Goal: Transaction & Acquisition: Purchase product/service

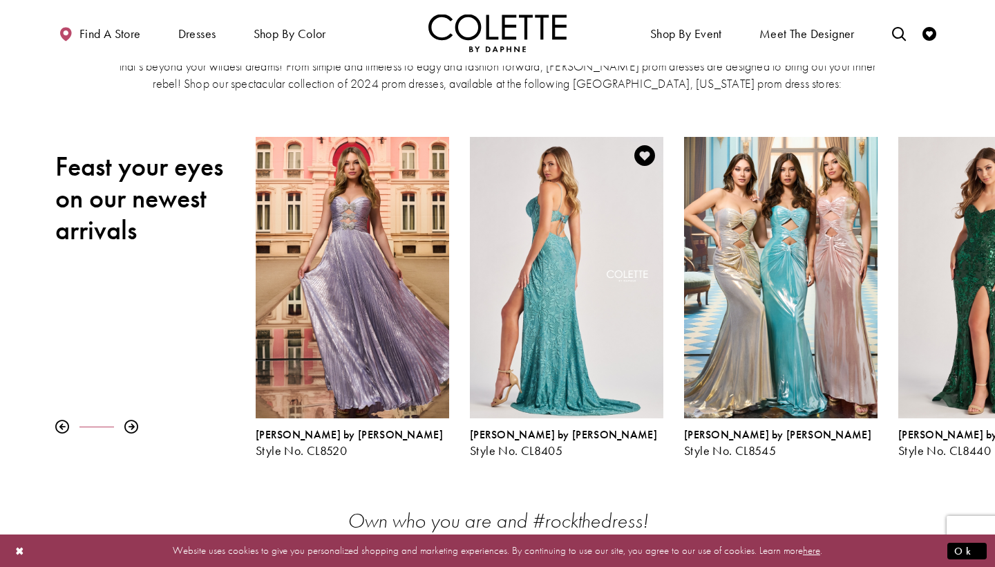
scroll to position [128, 0]
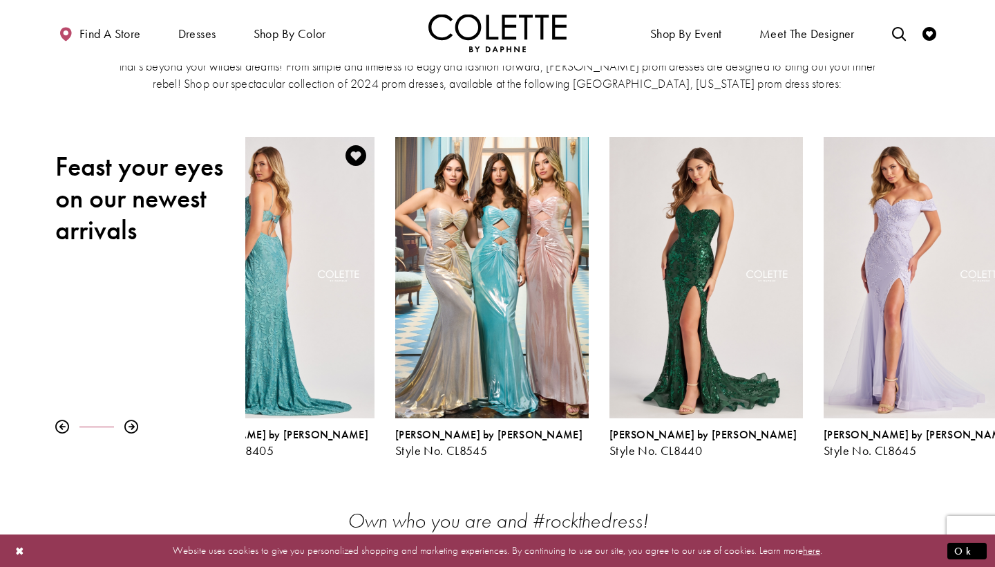
drag, startPoint x: 635, startPoint y: 278, endPoint x: 337, endPoint y: 277, distance: 297.8
click at [337, 277] on div "Visit Colette by Daphne Style No. CL8405 Page" at bounding box center [277, 277] width 193 height 281
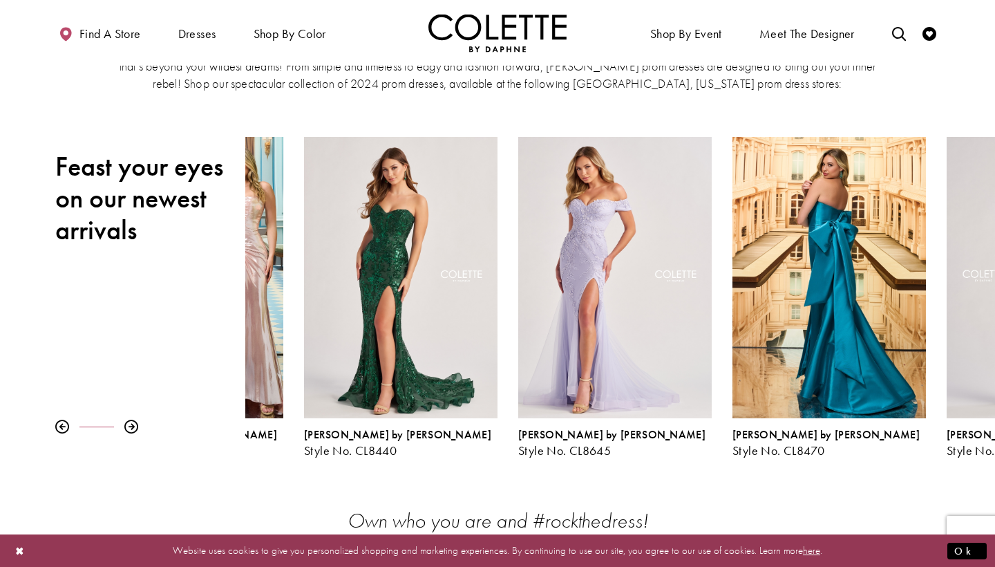
drag, startPoint x: 664, startPoint y: 265, endPoint x: 265, endPoint y: 272, distance: 399.4
click at [265, 271] on div "Colette by Daphne Style No. CL8545" at bounding box center [186, 297] width 214 height 321
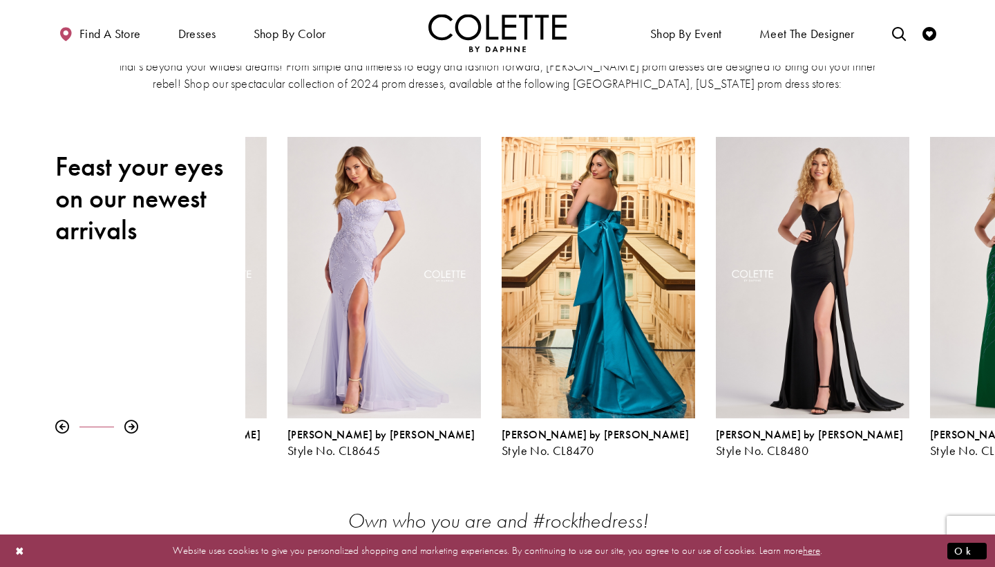
drag, startPoint x: 678, startPoint y: 270, endPoint x: 190, endPoint y: 258, distance: 487.9
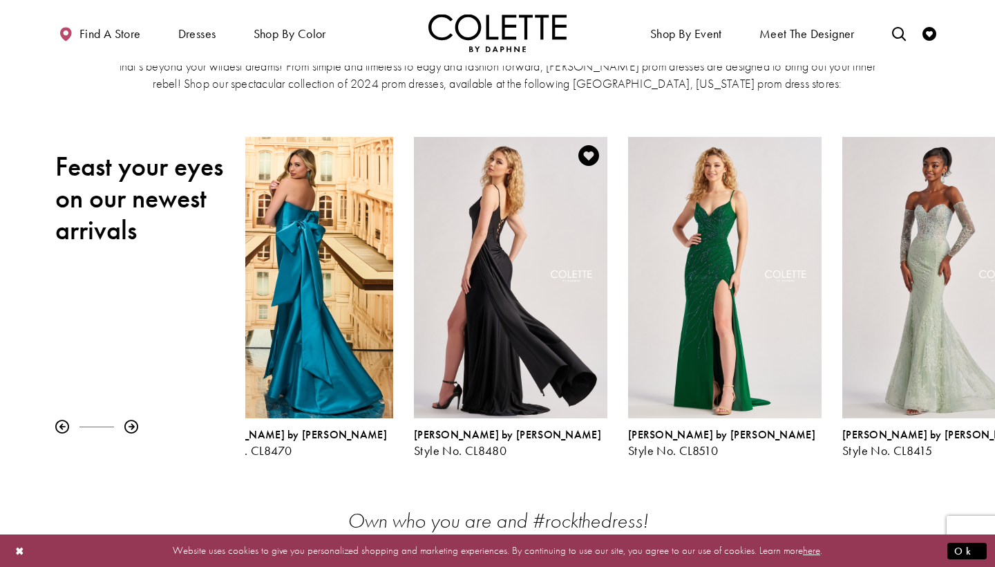
drag, startPoint x: 904, startPoint y: 267, endPoint x: 377, endPoint y: 220, distance: 530.0
click at [414, 220] on div "Visit Colette by Daphne Style No. CL8480 Page" at bounding box center [510, 277] width 193 height 281
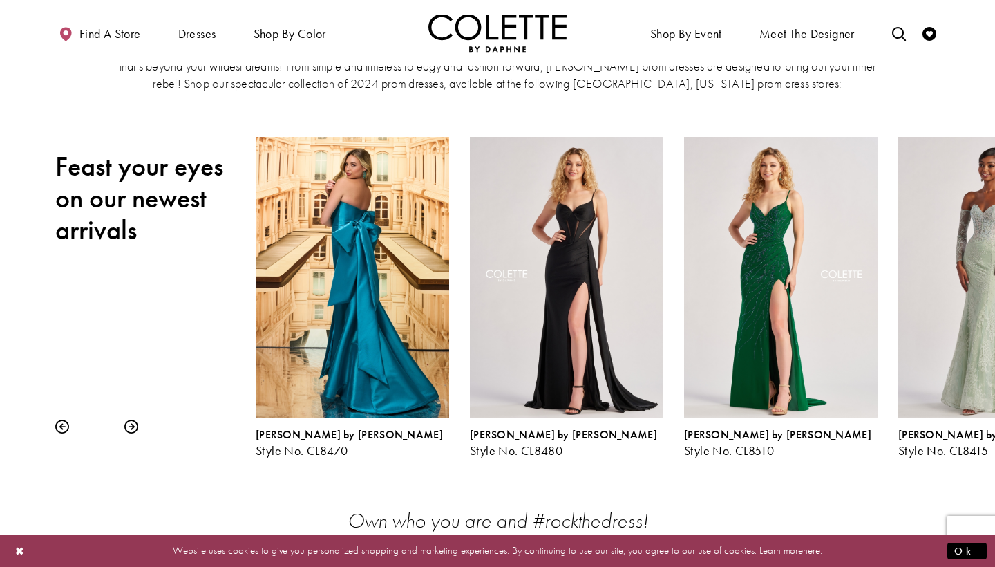
drag, startPoint x: 926, startPoint y: 247, endPoint x: 187, endPoint y: 202, distance: 740.0
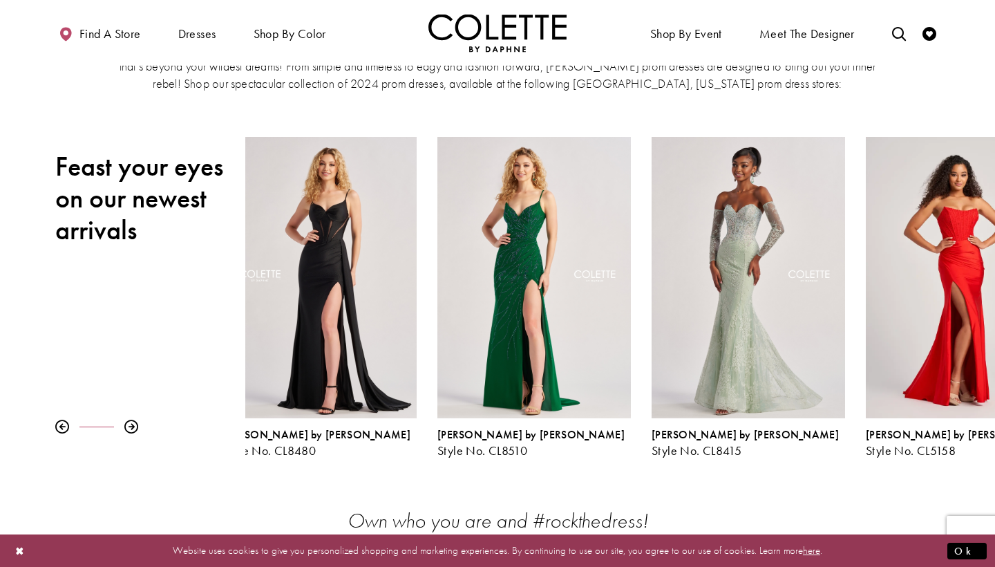
drag, startPoint x: 681, startPoint y: 225, endPoint x: 370, endPoint y: 225, distance: 310.2
click at [427, 225] on div "Colette by Daphne Style No. CL8510" at bounding box center [534, 297] width 214 height 321
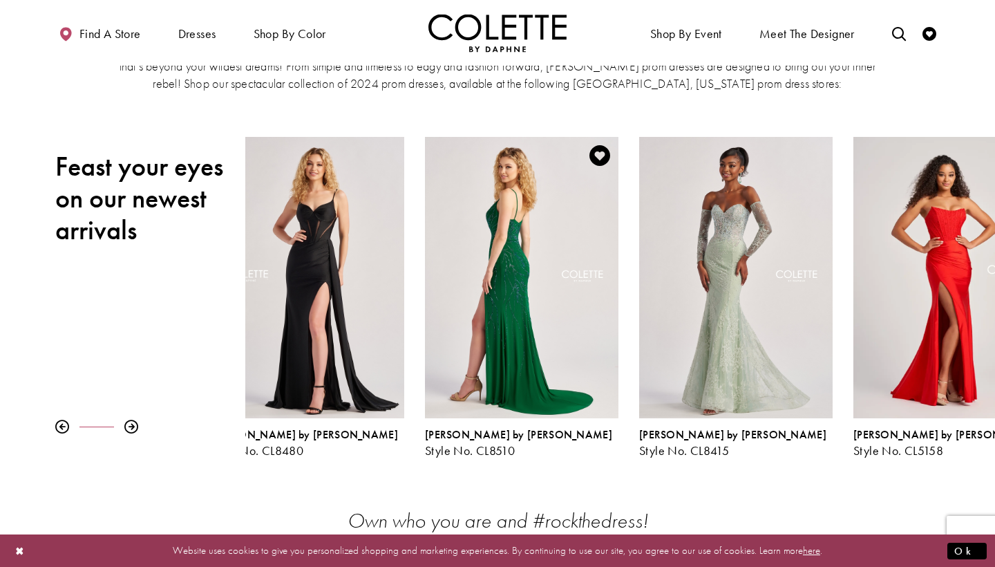
drag, startPoint x: 520, startPoint y: 251, endPoint x: 303, endPoint y: 239, distance: 216.6
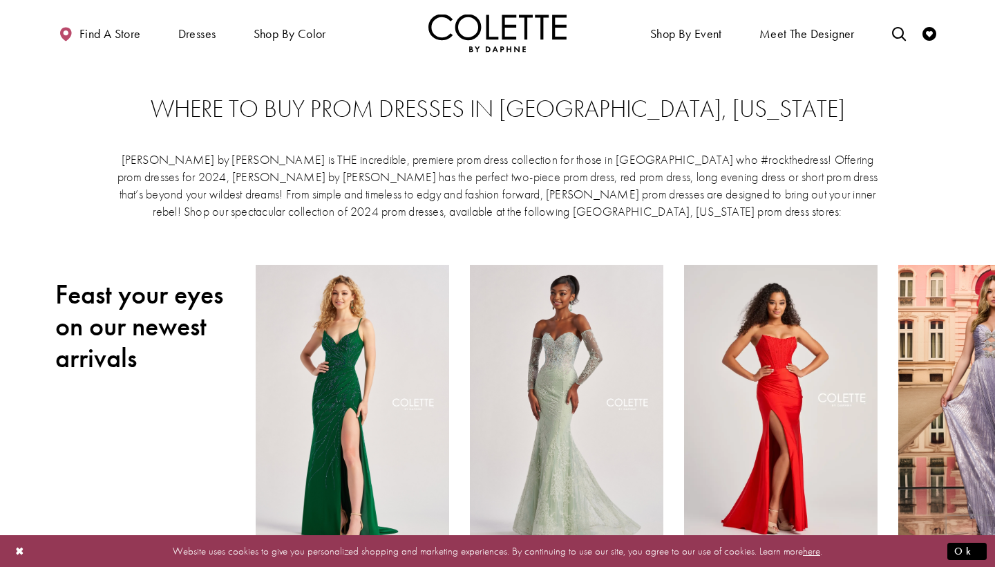
scroll to position [0, 0]
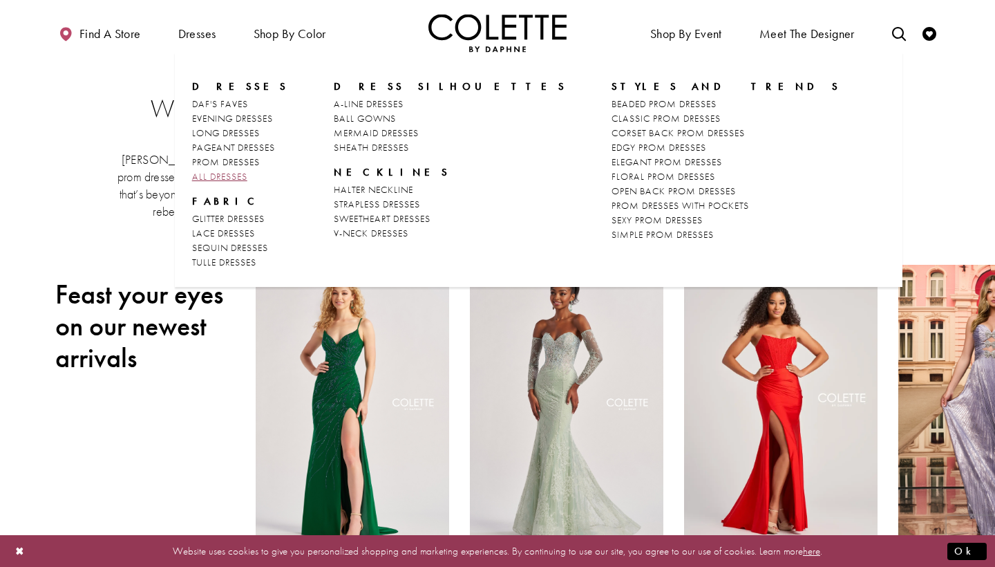
click at [247, 173] on span "ALL DRESSES" at bounding box center [219, 176] width 55 height 12
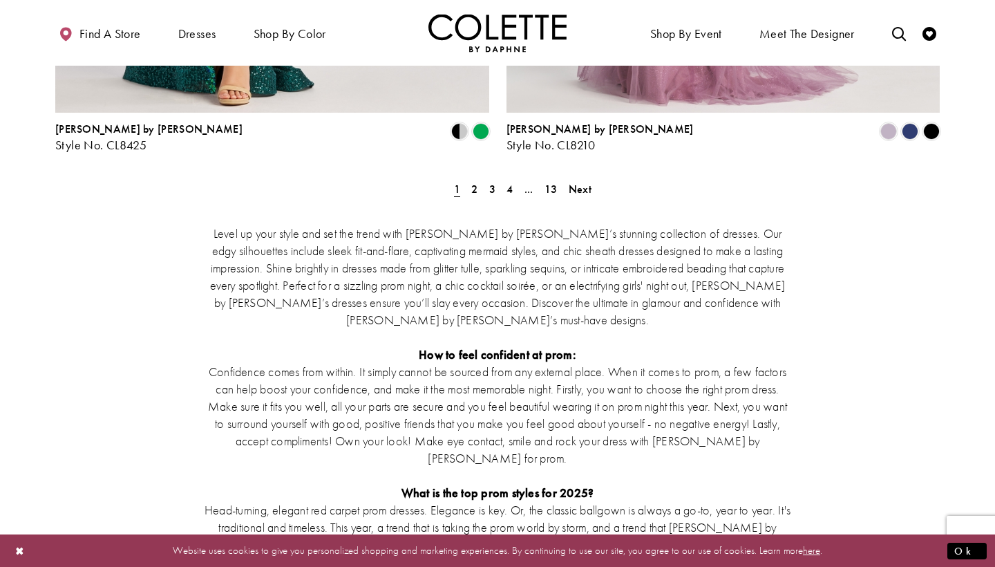
scroll to position [2706, 0]
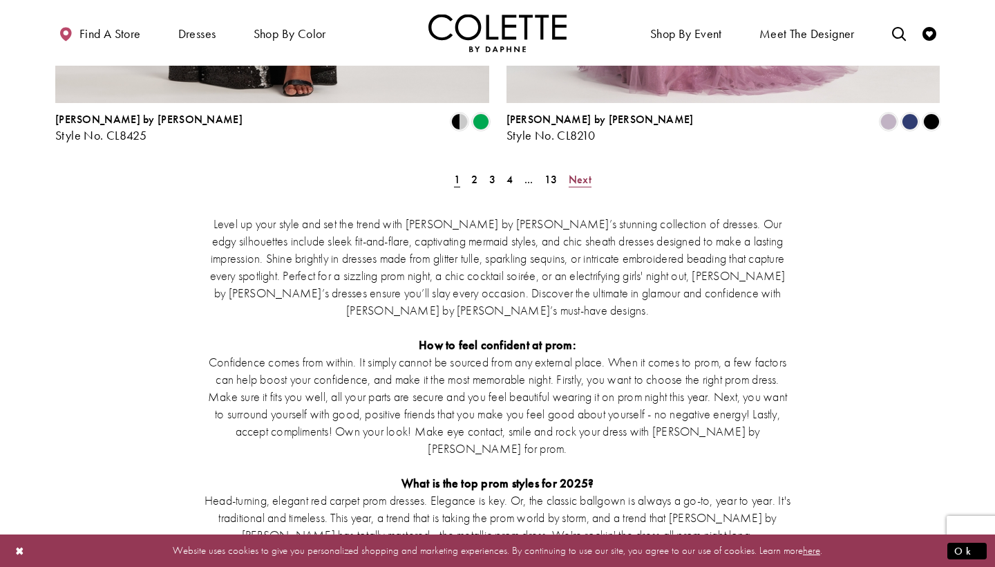
click at [587, 172] on span "Next" at bounding box center [580, 179] width 23 height 15
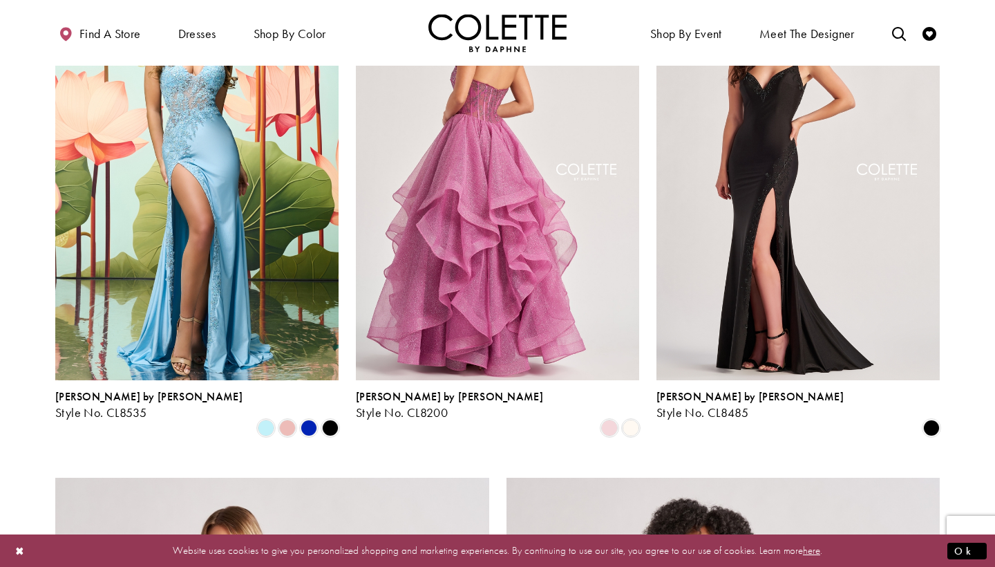
scroll to position [1707, 0]
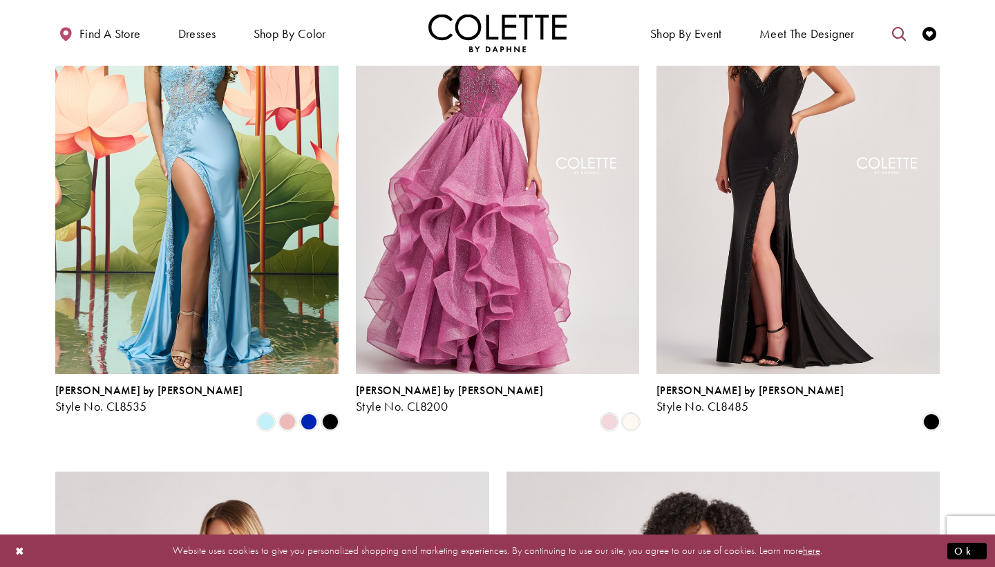
click at [897, 32] on icon "Toggle search" at bounding box center [899, 34] width 14 height 14
click at [842, 33] on input "Search" at bounding box center [828, 33] width 167 height 21
type input "*"
type input "**********"
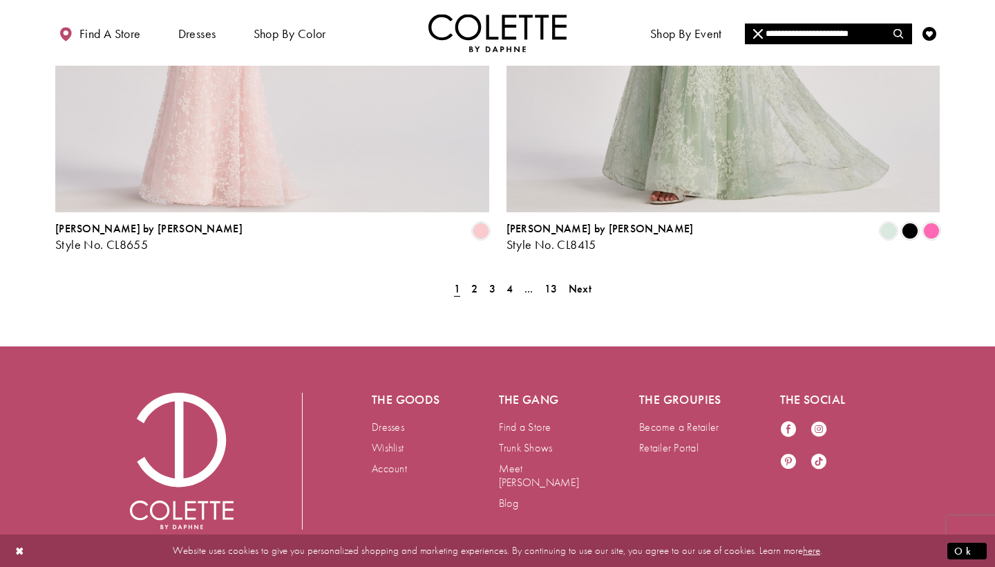
scroll to position [2614, 0]
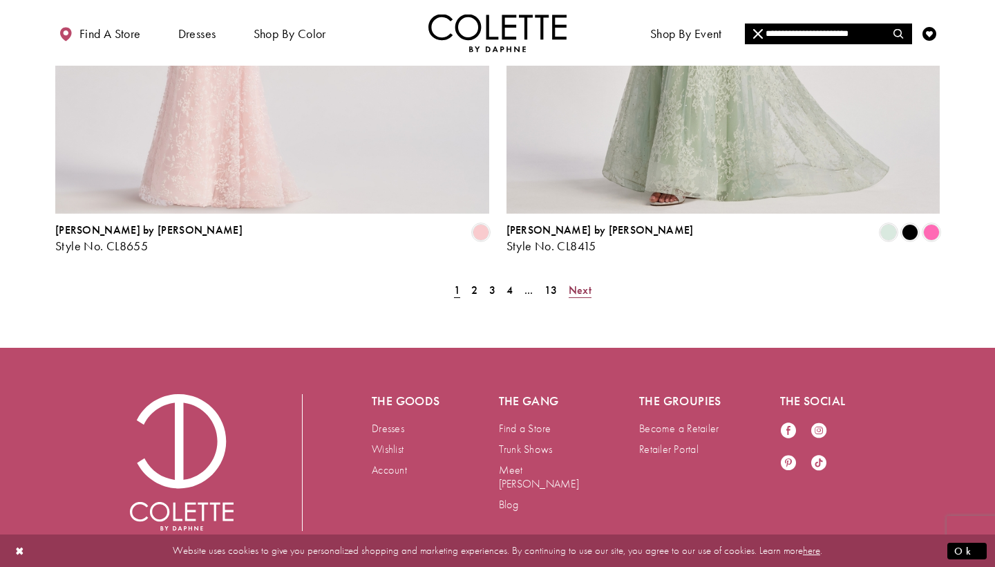
click at [582, 283] on span "Next" at bounding box center [580, 290] width 23 height 15
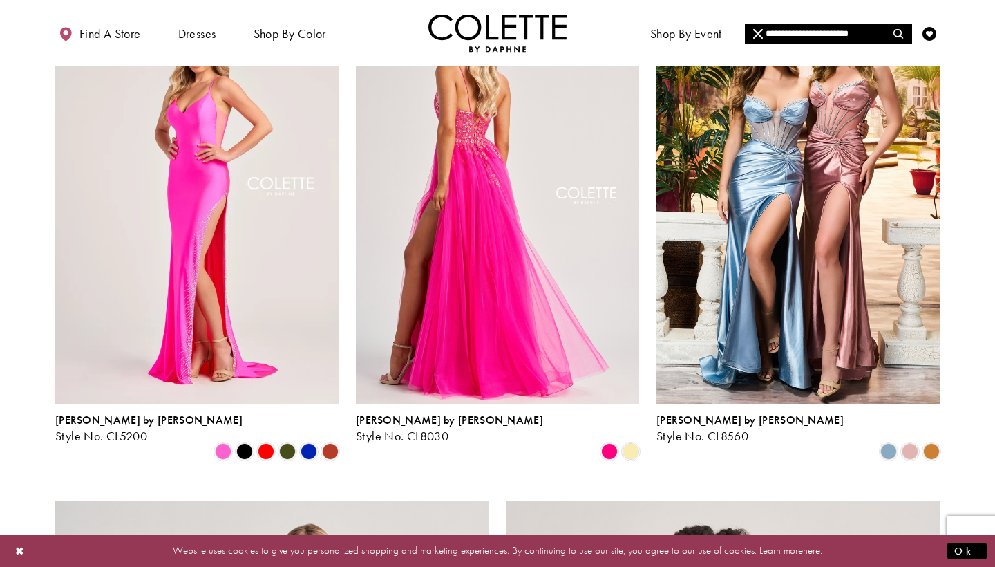
scroll to position [1722, 0]
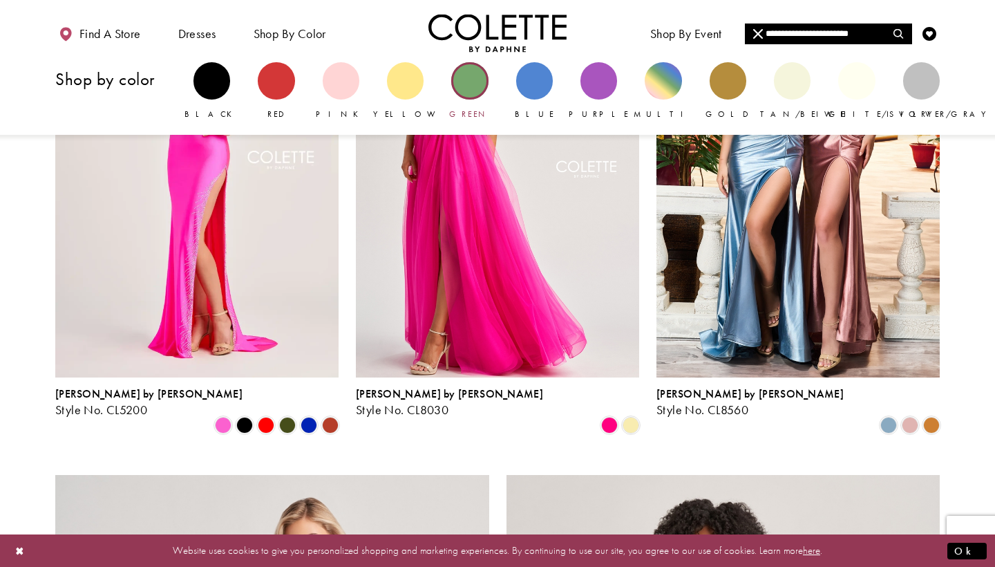
click at [472, 84] on div "Primary block" at bounding box center [469, 80] width 37 height 37
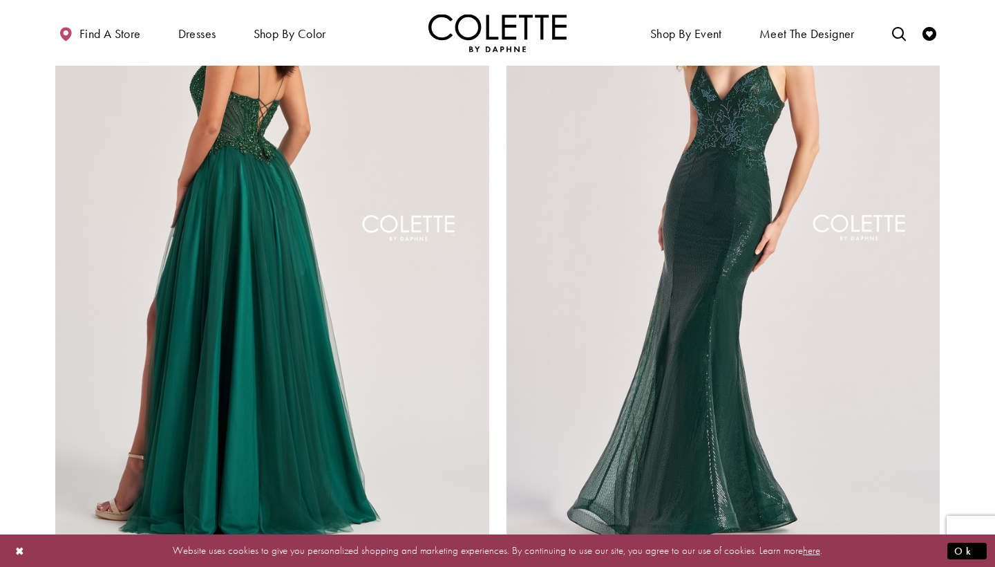
scroll to position [2310, 0]
